Goal: Communication & Community: Ask a question

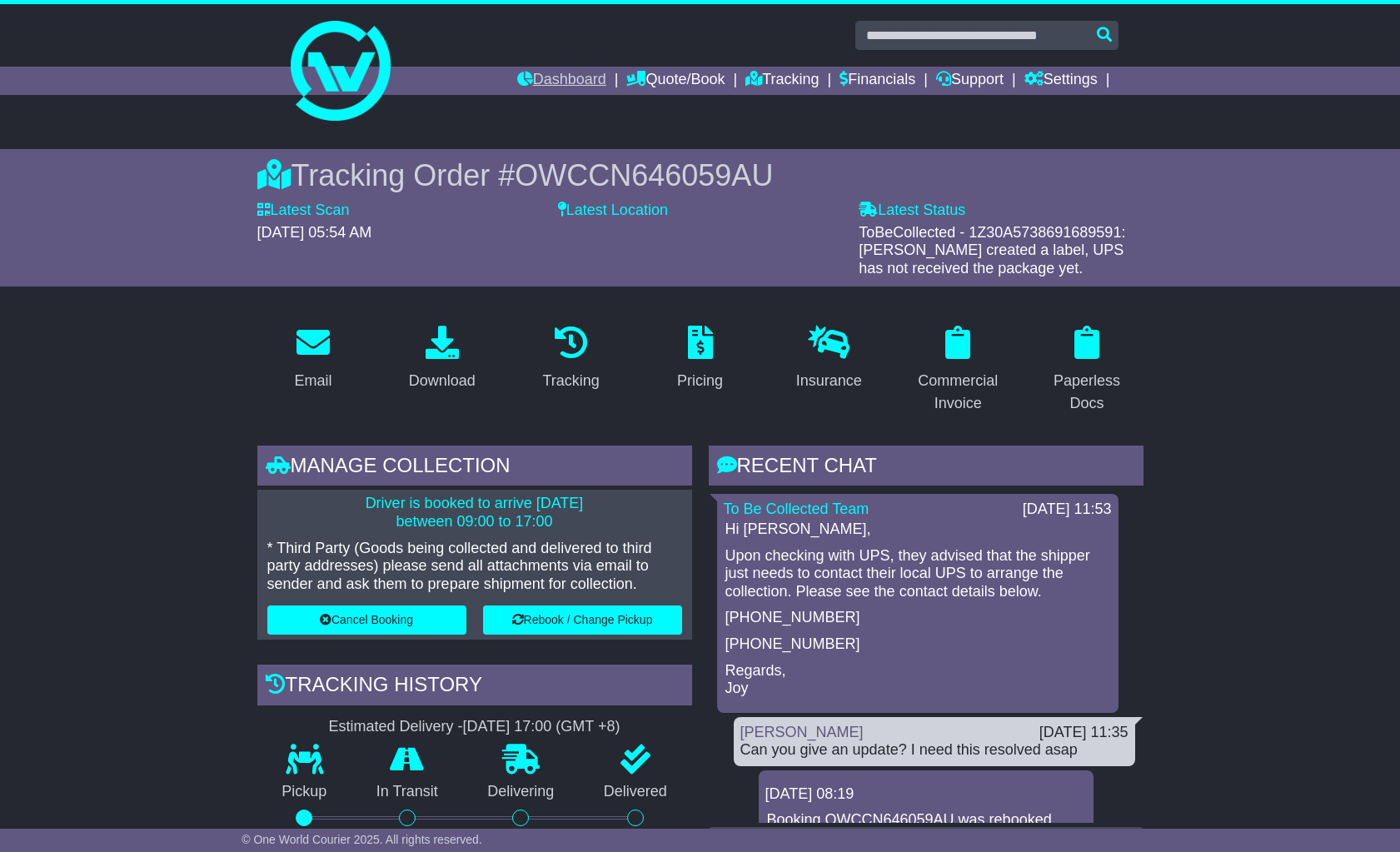
click at [547, 77] on link "Dashboard" at bounding box center [562, 80] width 89 height 28
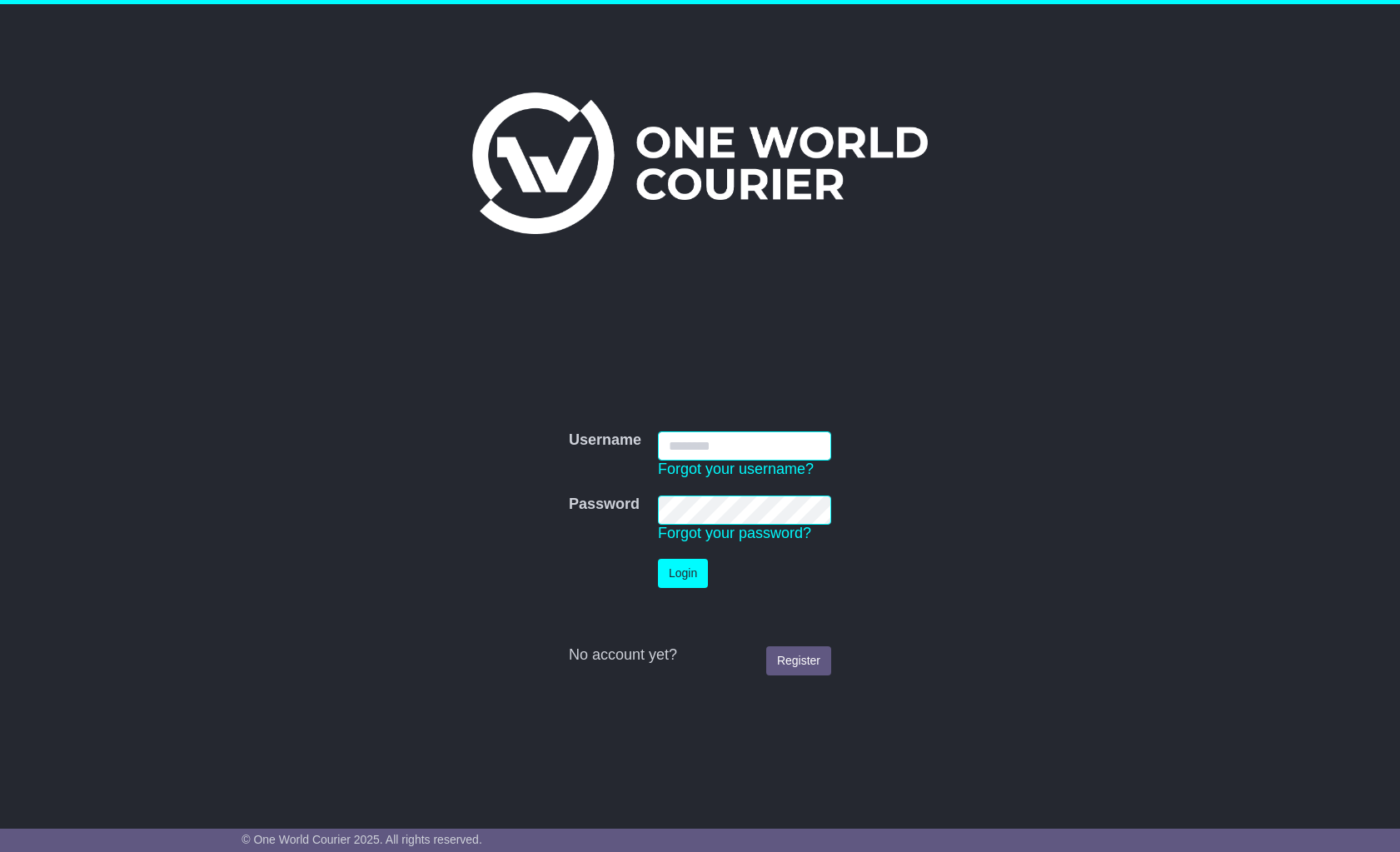
type input "**********"
click at [684, 573] on button "Login" at bounding box center [683, 573] width 50 height 29
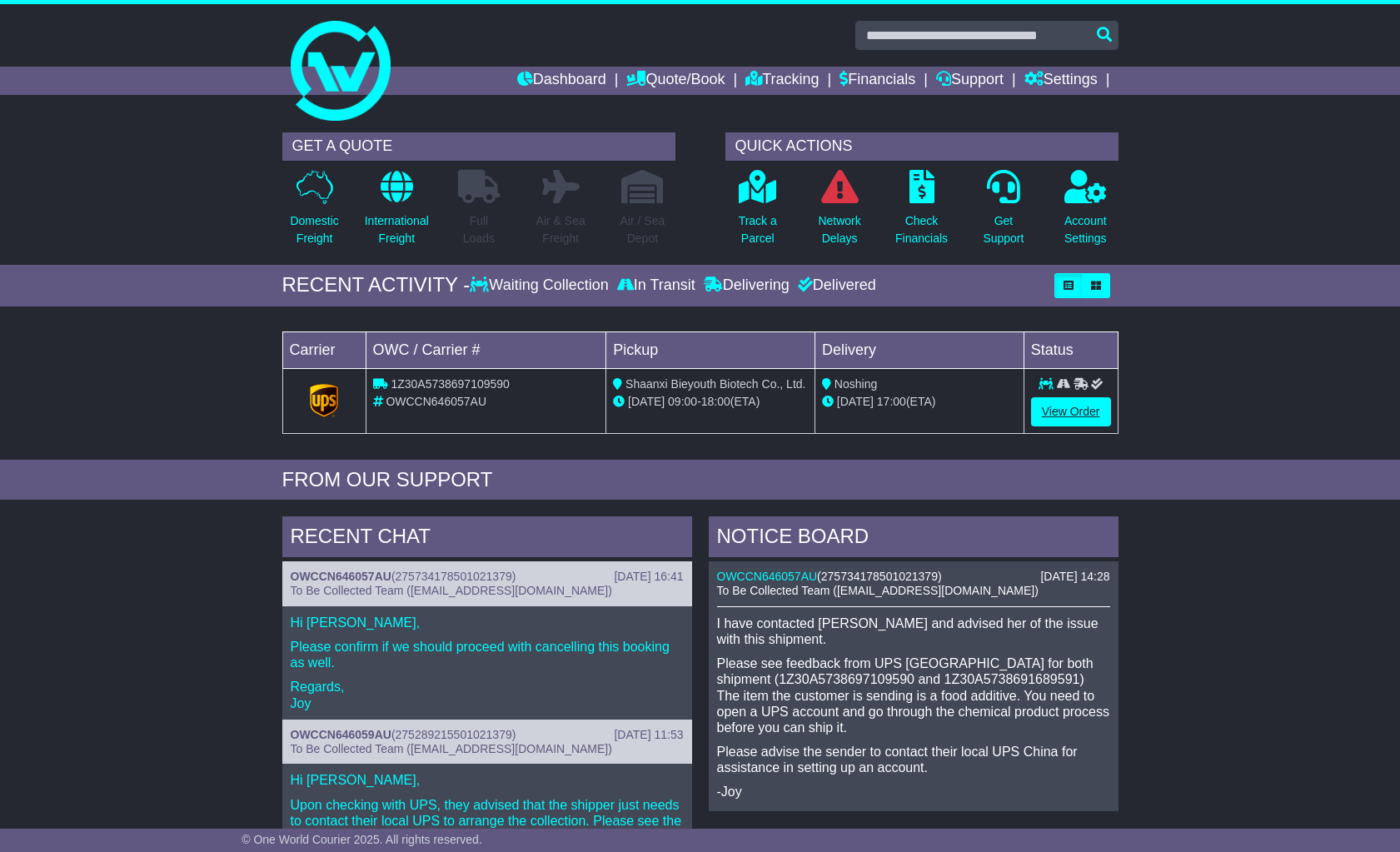
click at [1080, 411] on link "View Order" at bounding box center [1070, 412] width 80 height 29
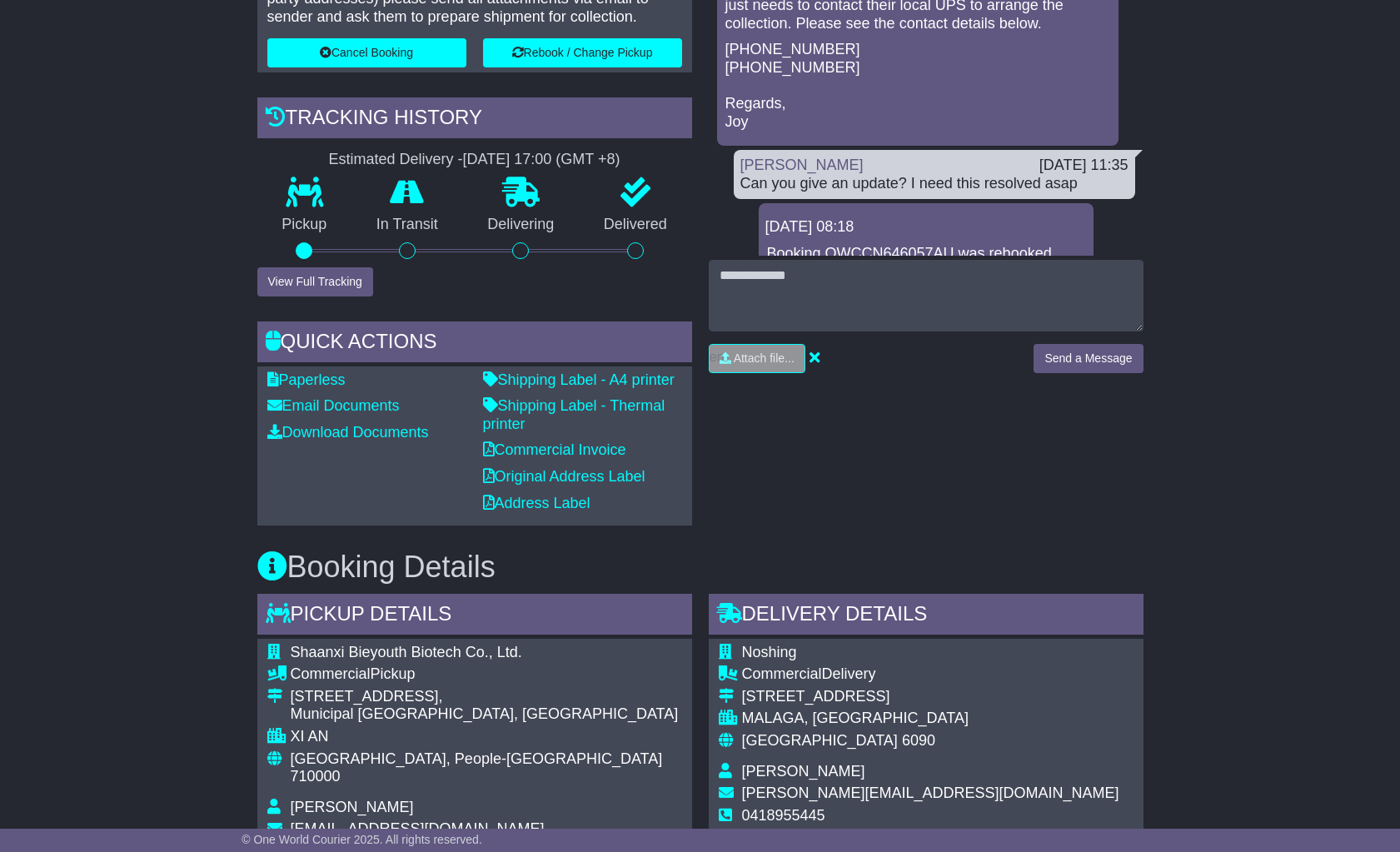
scroll to position [565, 0]
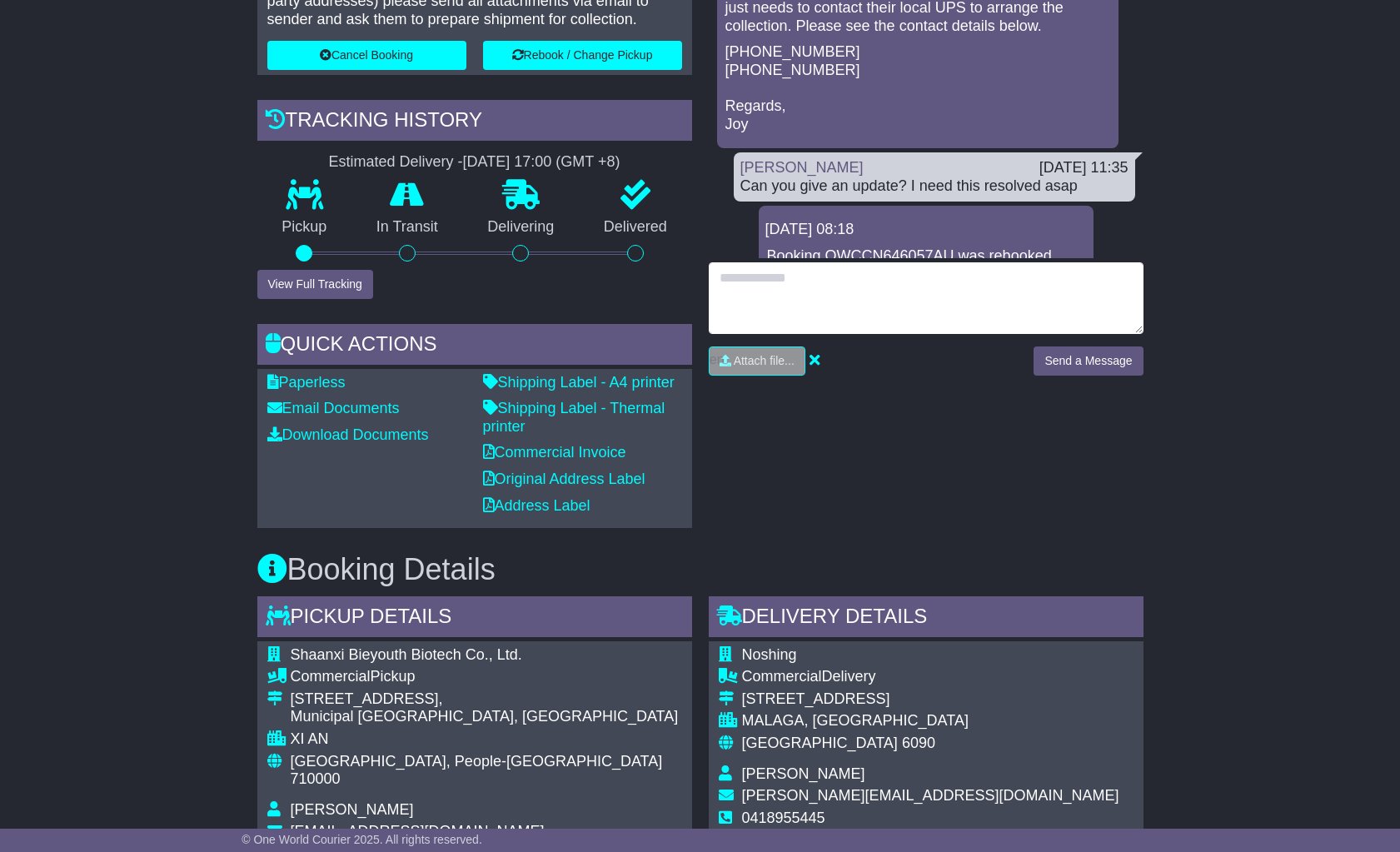
click at [787, 293] on textarea at bounding box center [926, 298] width 435 height 71
type textarea "**********"
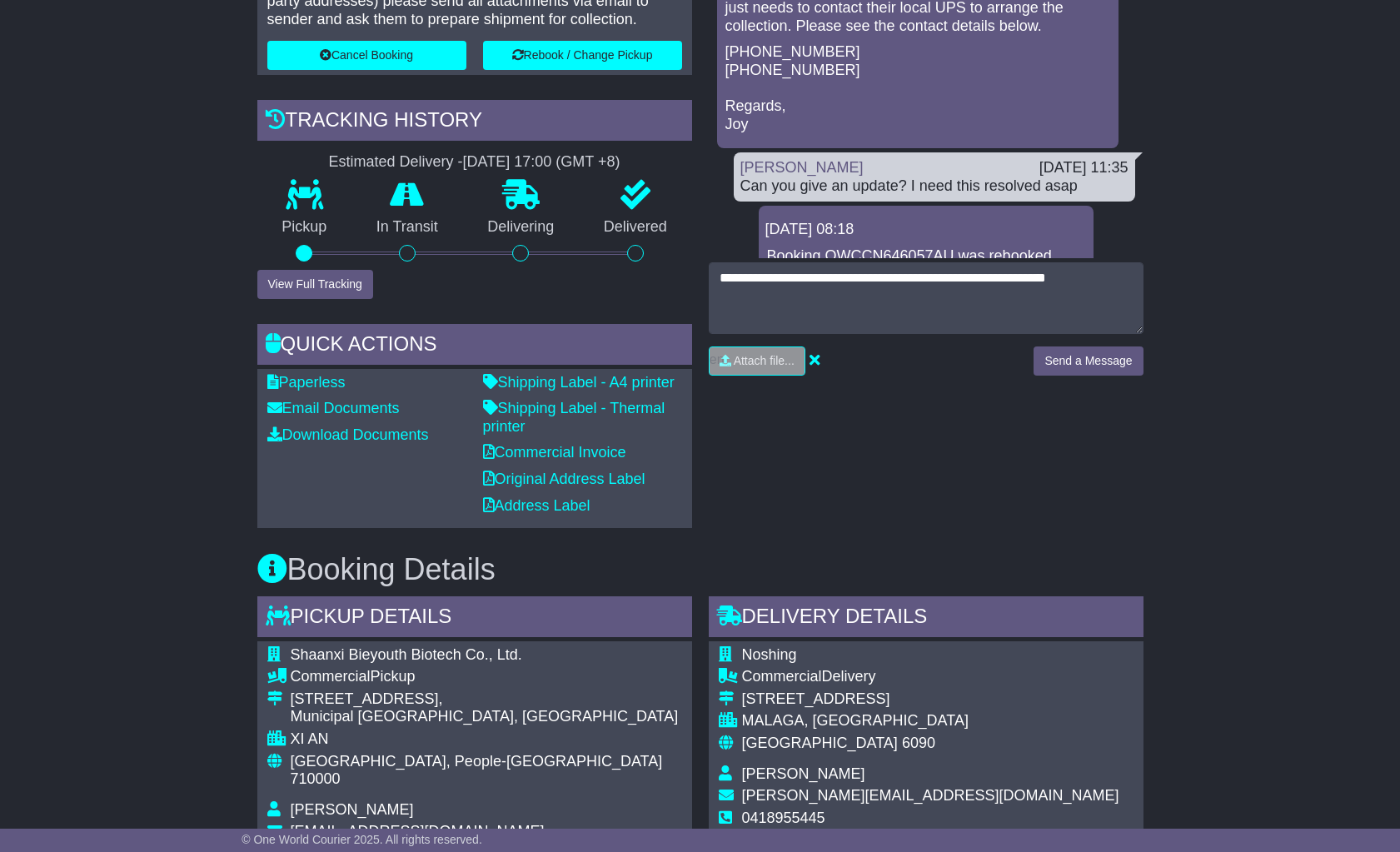
click at [1089, 361] on button "Send a Message" at bounding box center [1088, 361] width 109 height 29
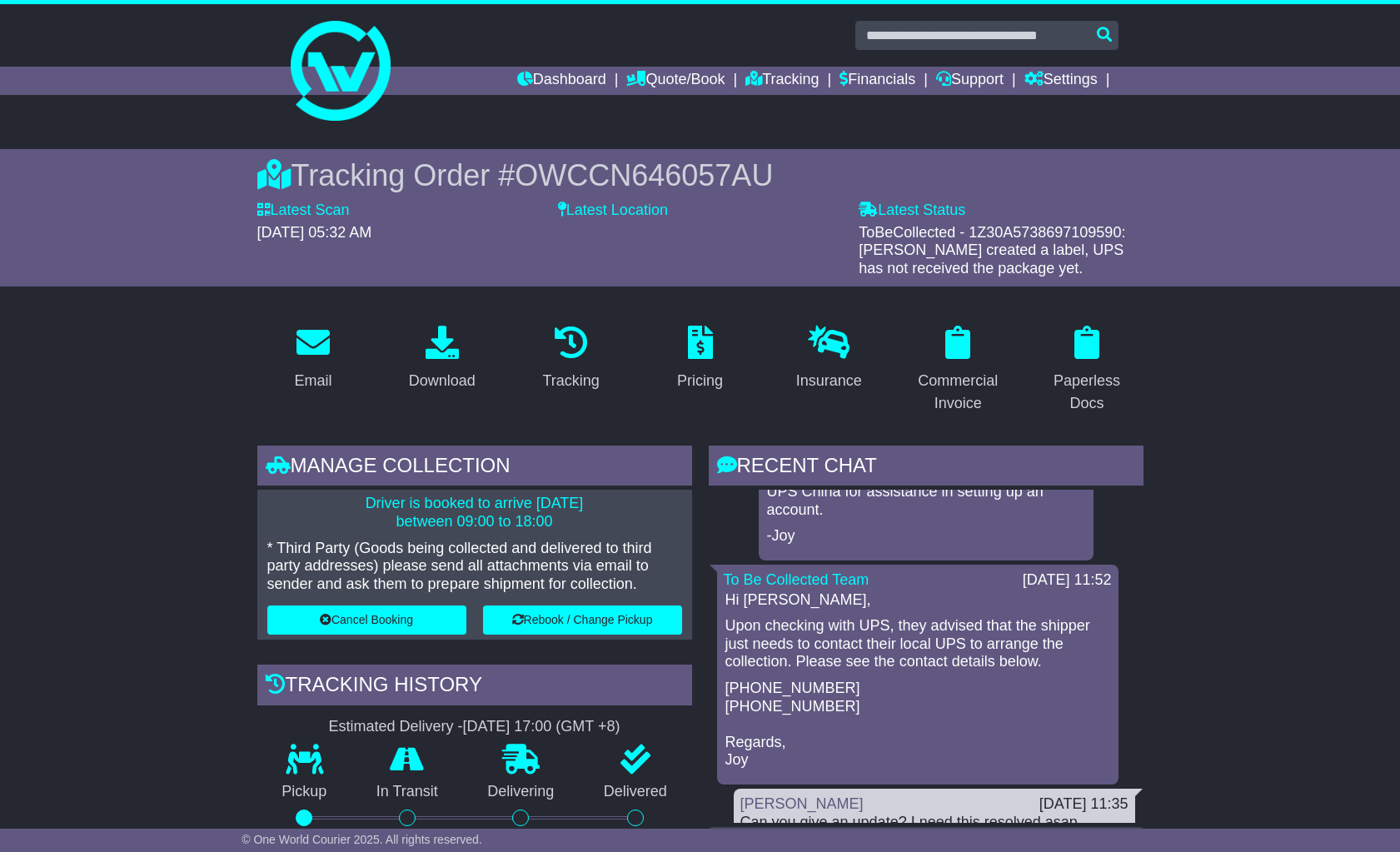
scroll to position [0, 0]
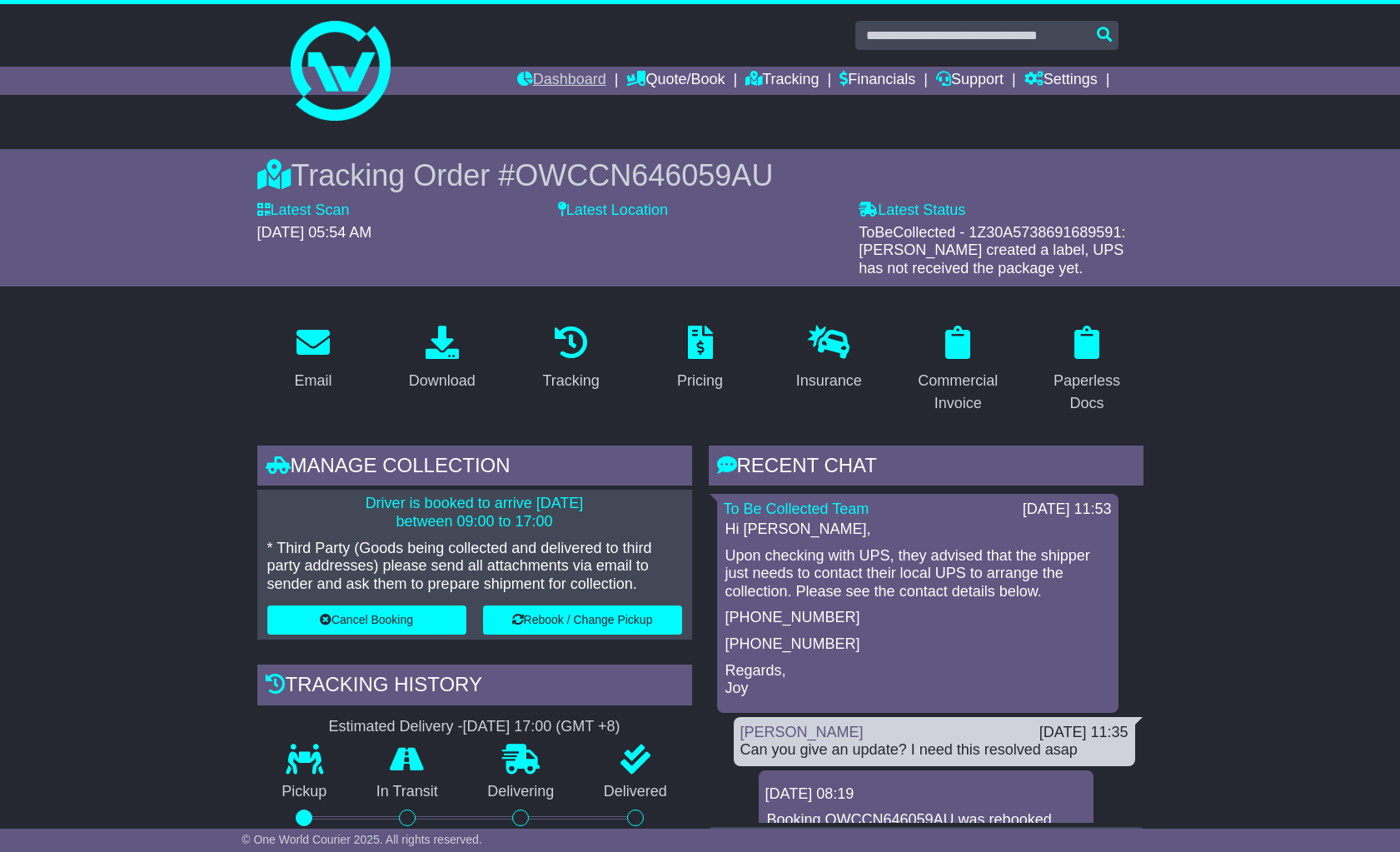
click at [547, 75] on link "Dashboard" at bounding box center [562, 80] width 89 height 28
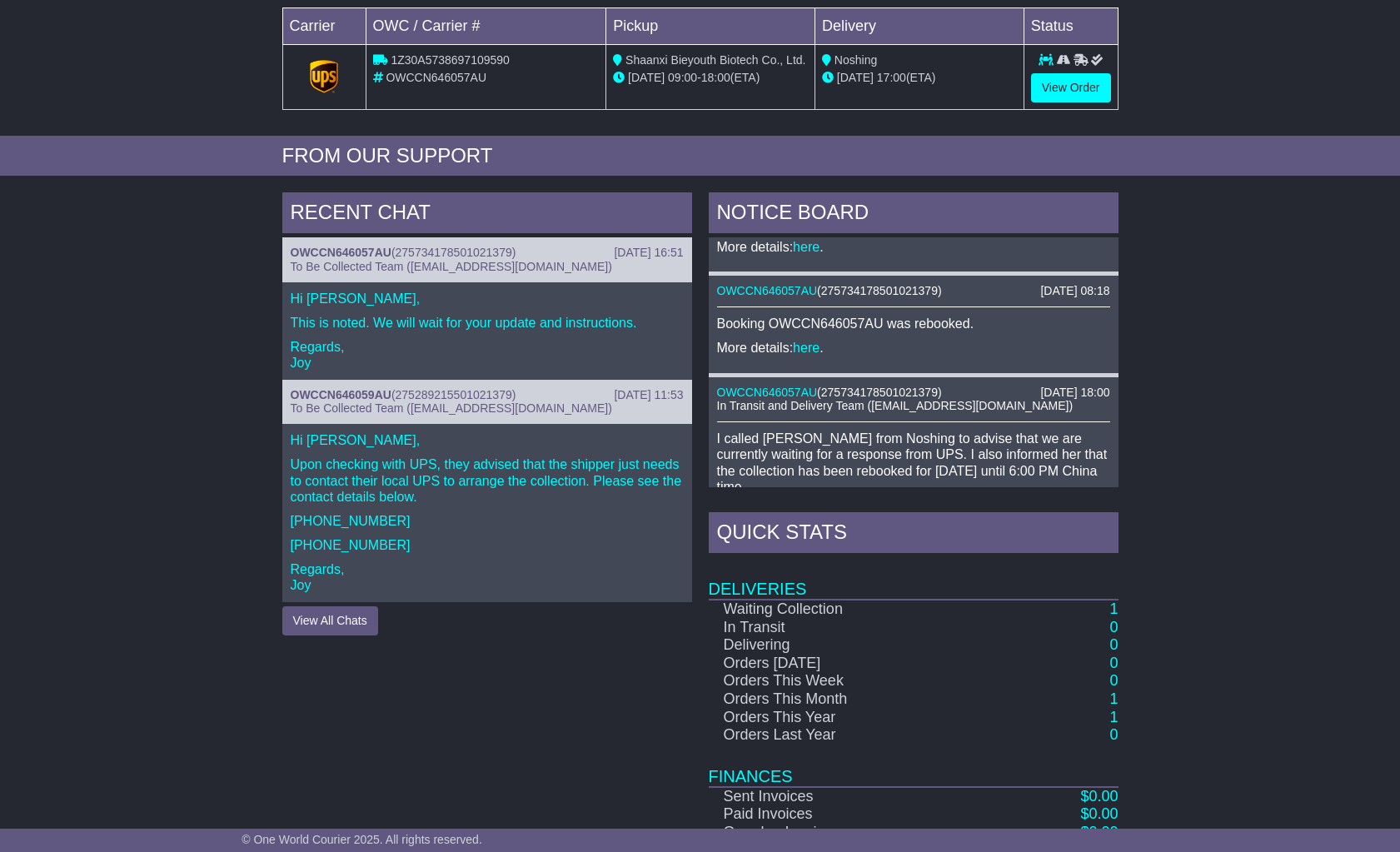
scroll to position [318, 0]
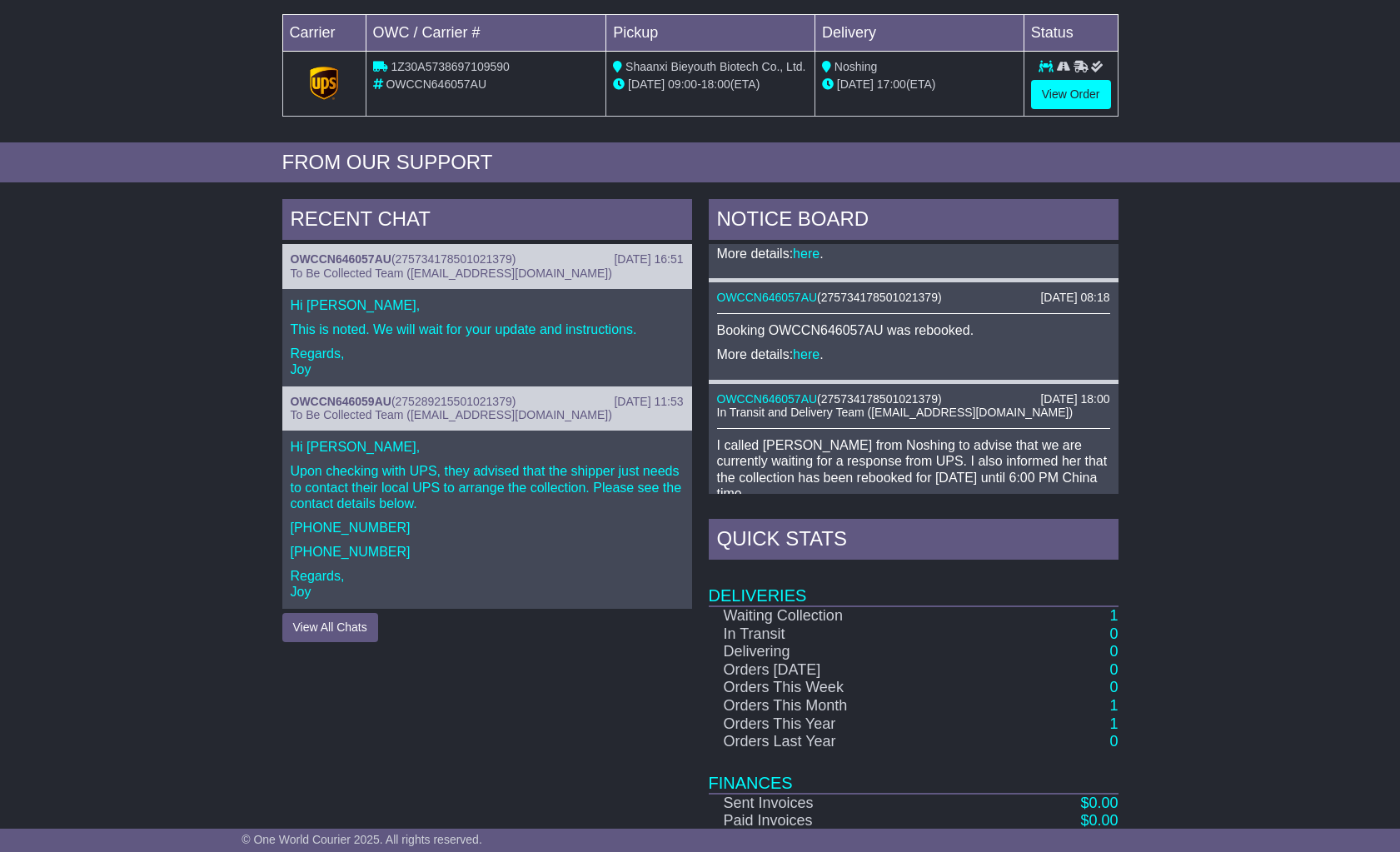
click at [894, 485] on div "[DATE] 18:00 OWCCN646057AU ( 275734178501021379 ) In Transit and Delivery Team …" at bounding box center [914, 466] width 410 height 164
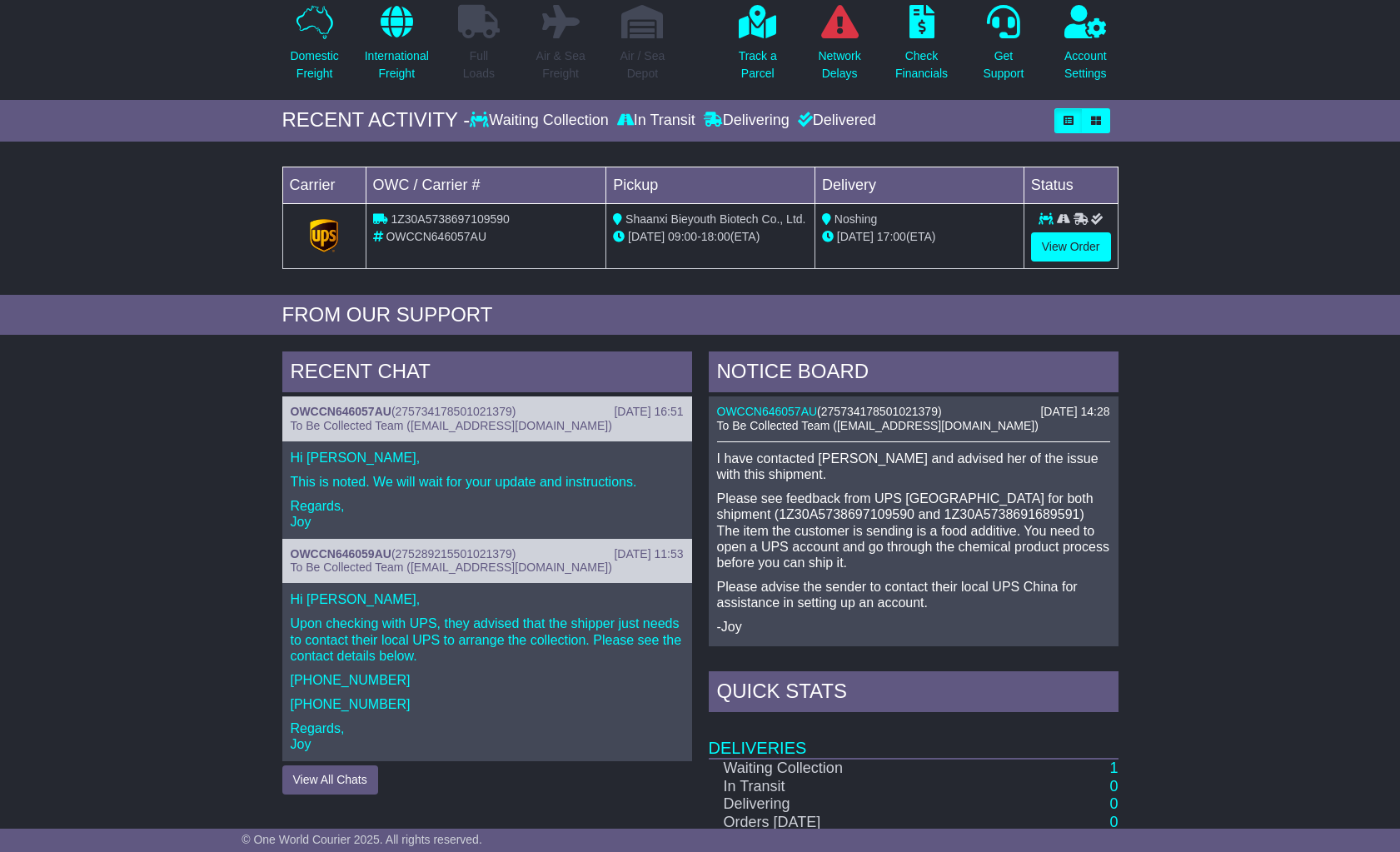
scroll to position [165, 0]
click at [1068, 244] on link "View Order" at bounding box center [1070, 247] width 80 height 29
